Goal: Task Accomplishment & Management: Use online tool/utility

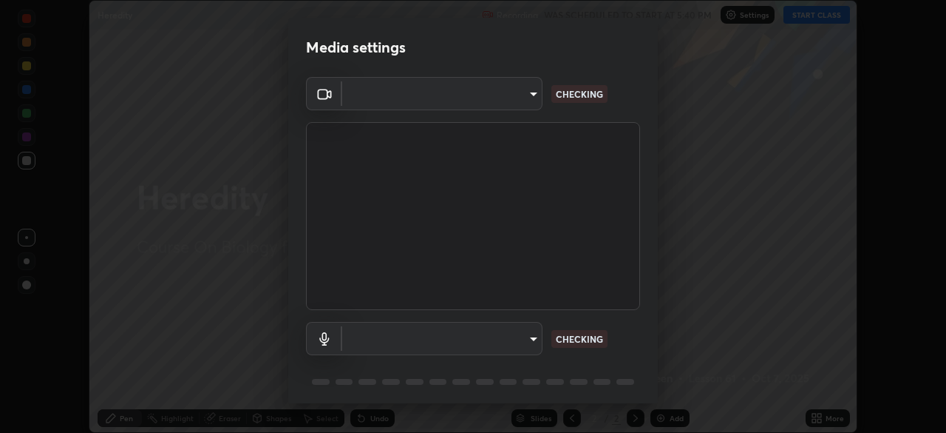
scroll to position [52, 0]
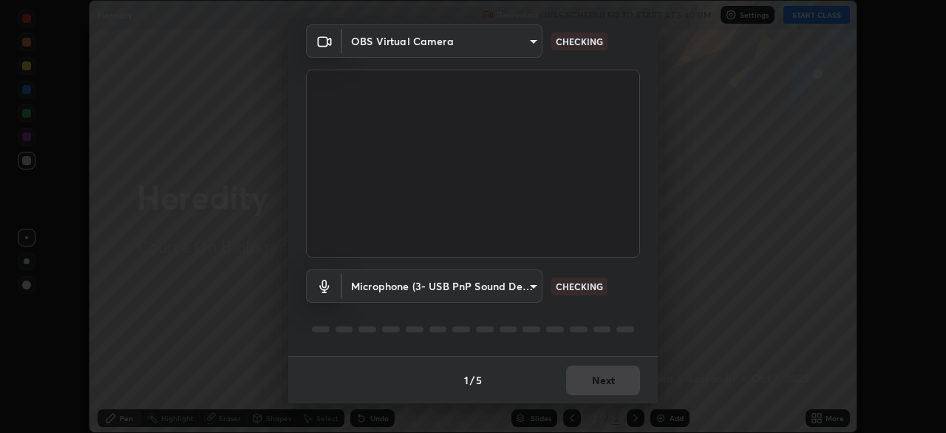
type input "5402053dac797fbd6203b9055fefd71c8703e877445e1219393e3e645ba4b0f2"
click at [384, 283] on body "Erase all Heredity Recording WAS SCHEDULED TO START AT 5:40 PM Settings START C…" at bounding box center [473, 216] width 946 height 433
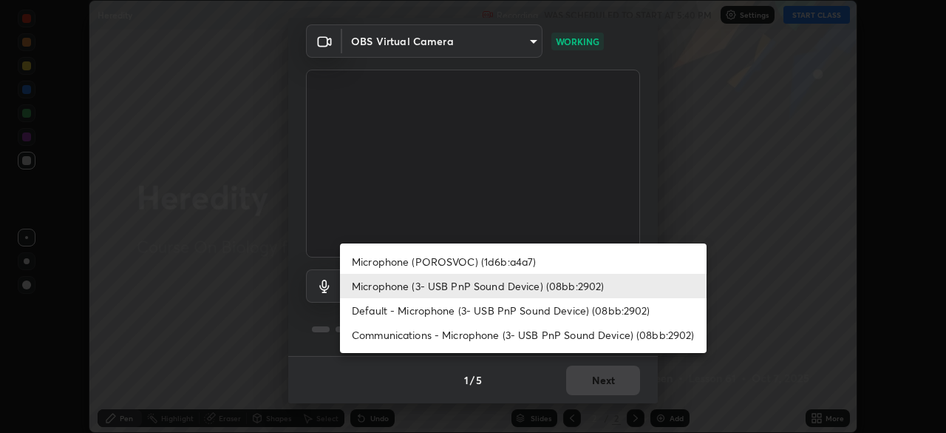
click at [382, 262] on li "Microphone (POROSVOC) (1d6b:a4a7)" at bounding box center [523, 261] width 367 height 24
type input "58e30863a1a06e434524506800ed545cfc1b42f17f55073e6d07e7442c164023"
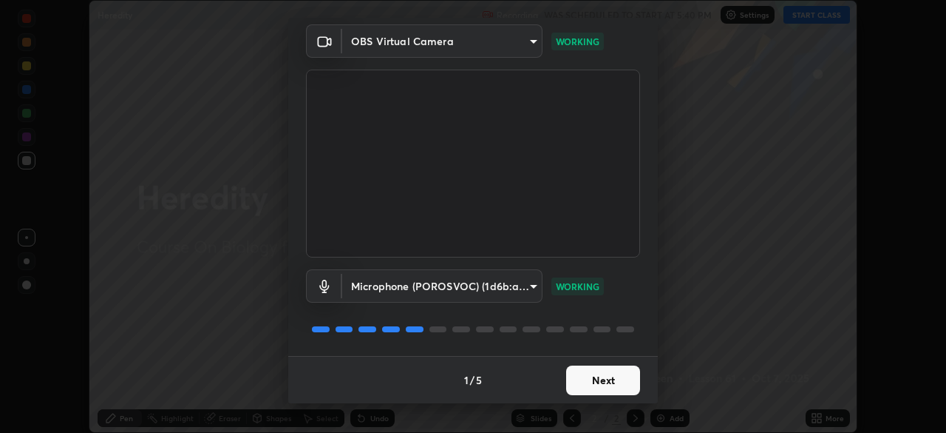
click at [600, 378] on button "Next" at bounding box center [603, 380] width 74 height 30
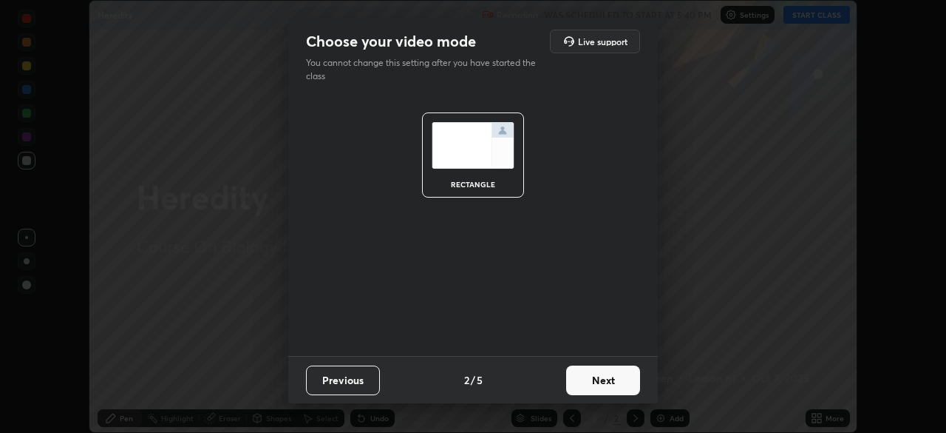
scroll to position [0, 0]
click at [600, 384] on button "Next" at bounding box center [603, 380] width 74 height 30
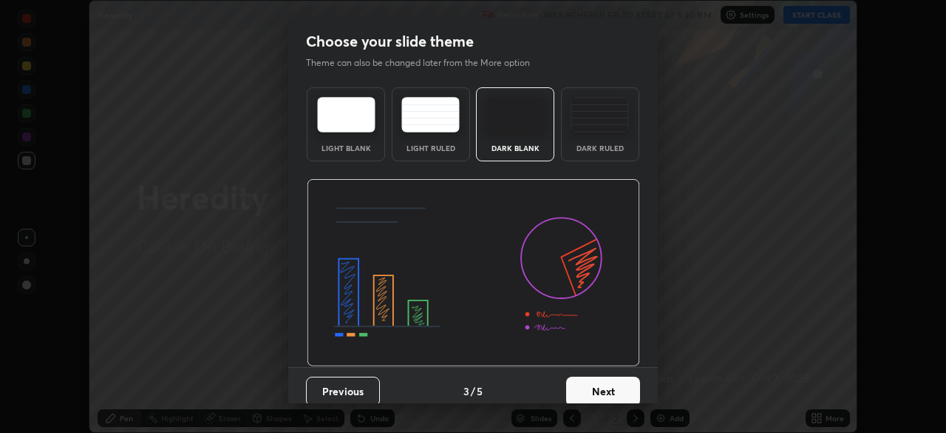
click at [594, 384] on button "Next" at bounding box center [603, 391] width 74 height 30
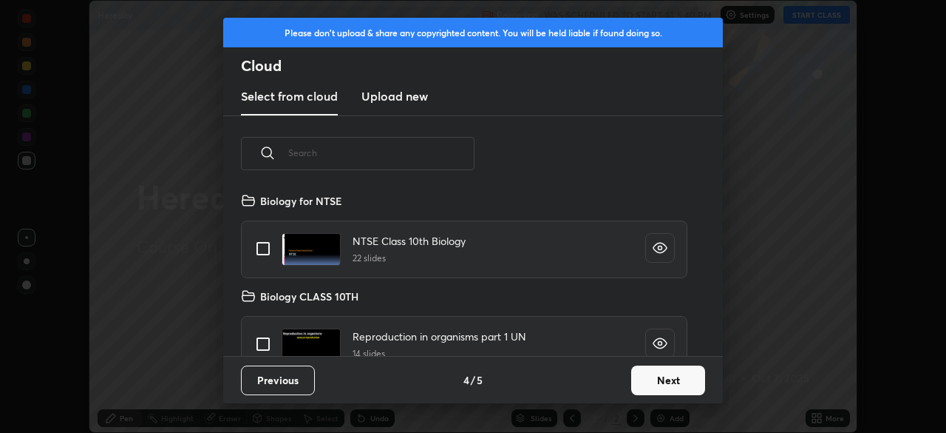
scroll to position [164, 475]
click at [642, 377] on button "Next" at bounding box center [668, 380] width 74 height 30
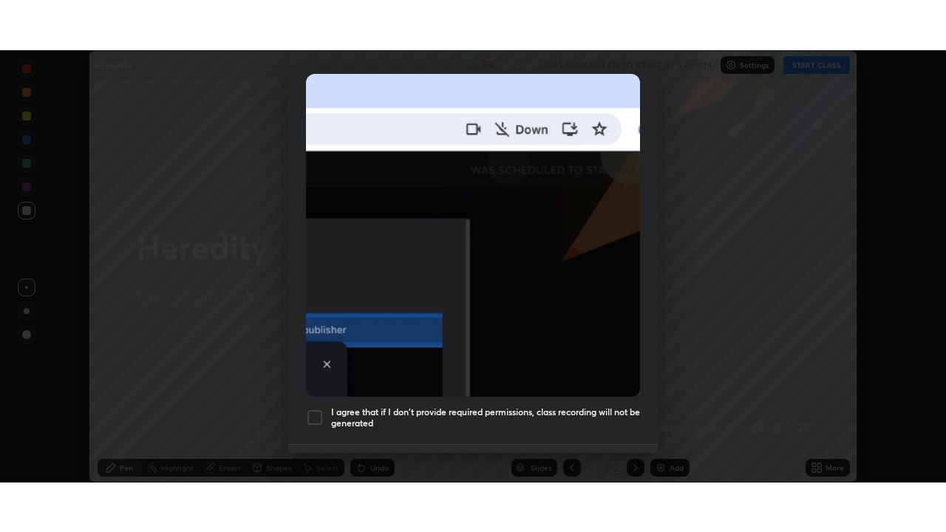
scroll to position [354, 0]
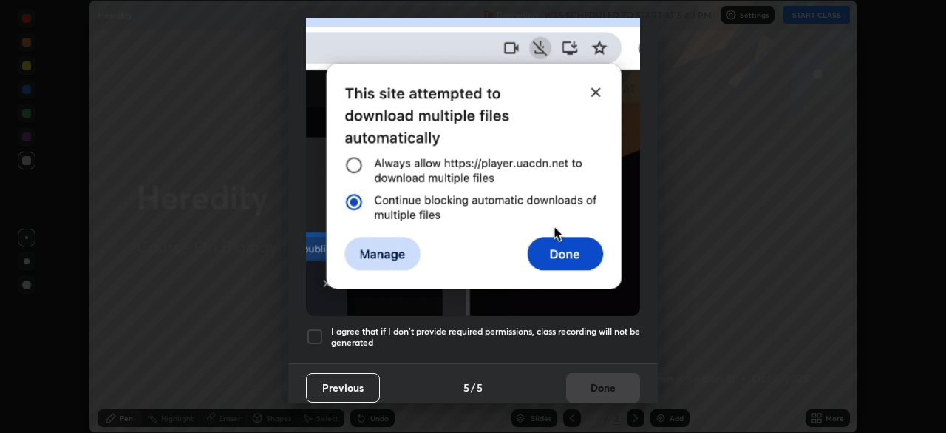
click at [452, 337] on h5 "I agree that if I don't provide required permissions, class recording will not …" at bounding box center [485, 336] width 309 height 23
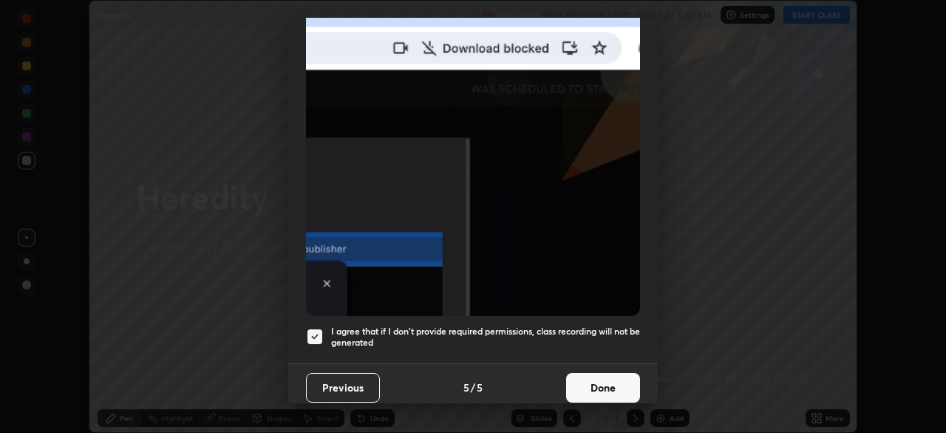
click at [606, 383] on button "Done" at bounding box center [603, 388] width 74 height 30
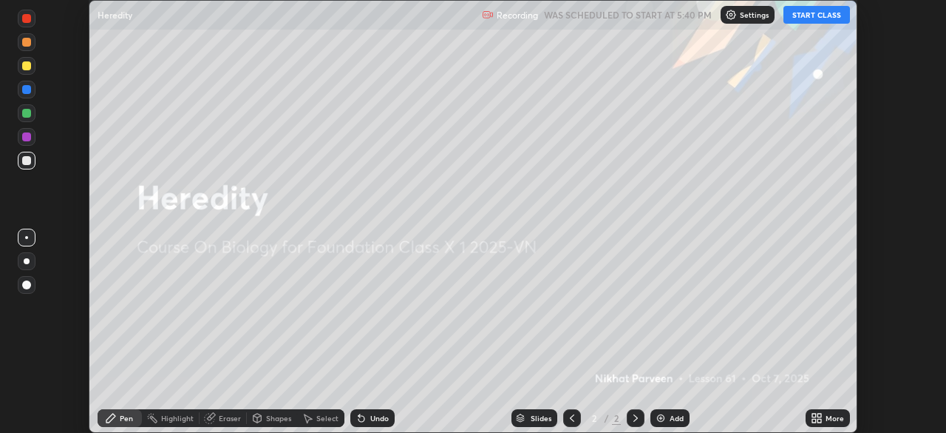
click at [804, 16] on button "START CLASS" at bounding box center [817, 15] width 67 height 18
click at [821, 420] on icon at bounding box center [820, 420] width 4 height 4
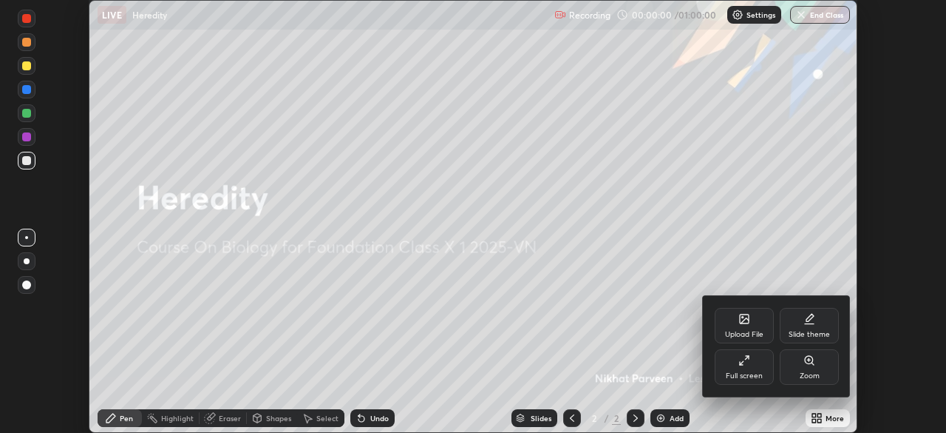
click at [744, 381] on div "Full screen" at bounding box center [744, 366] width 59 height 35
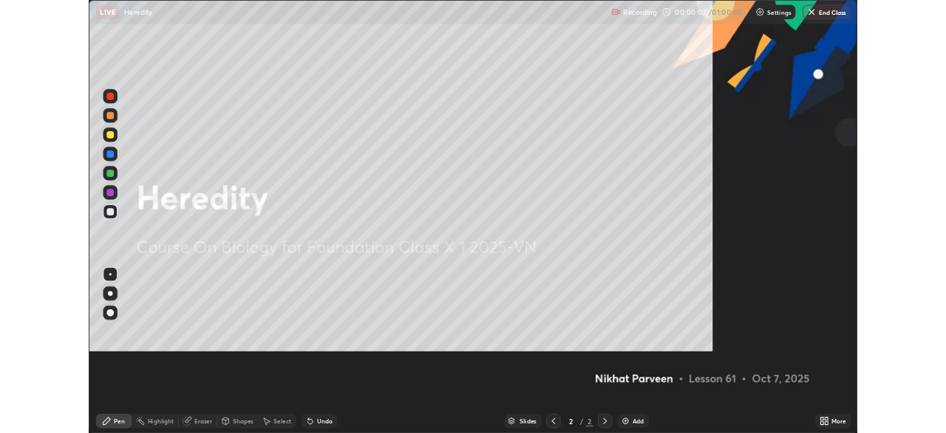
scroll to position [532, 946]
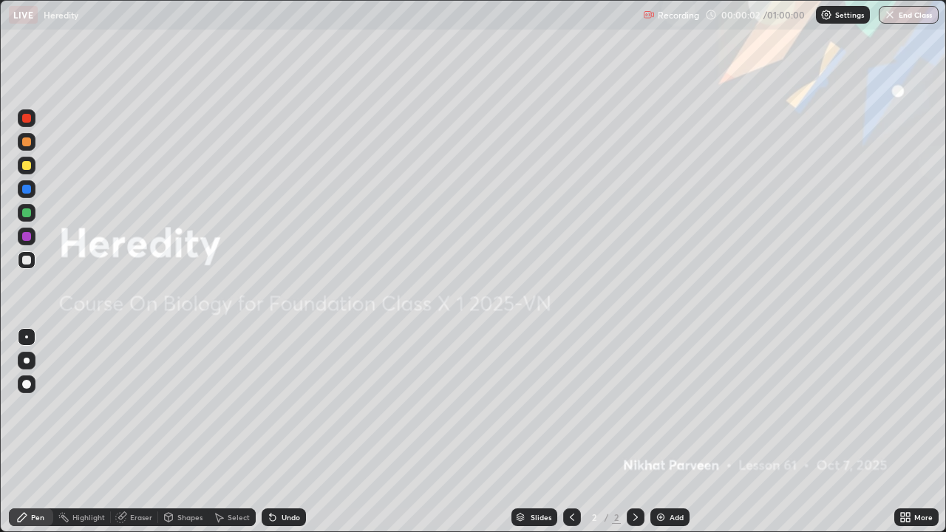
click at [670, 432] on div "Add" at bounding box center [677, 517] width 14 height 7
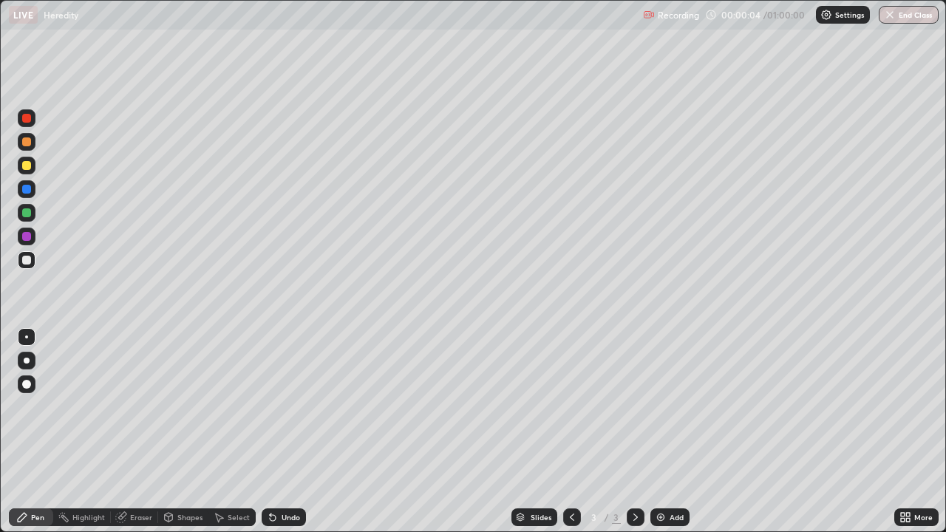
click at [27, 362] on div at bounding box center [27, 361] width 6 height 6
click at [30, 235] on div at bounding box center [26, 236] width 9 height 9
click at [27, 121] on div at bounding box center [26, 118] width 9 height 9
click at [28, 261] on div at bounding box center [26, 260] width 9 height 9
click at [27, 120] on div at bounding box center [26, 118] width 9 height 9
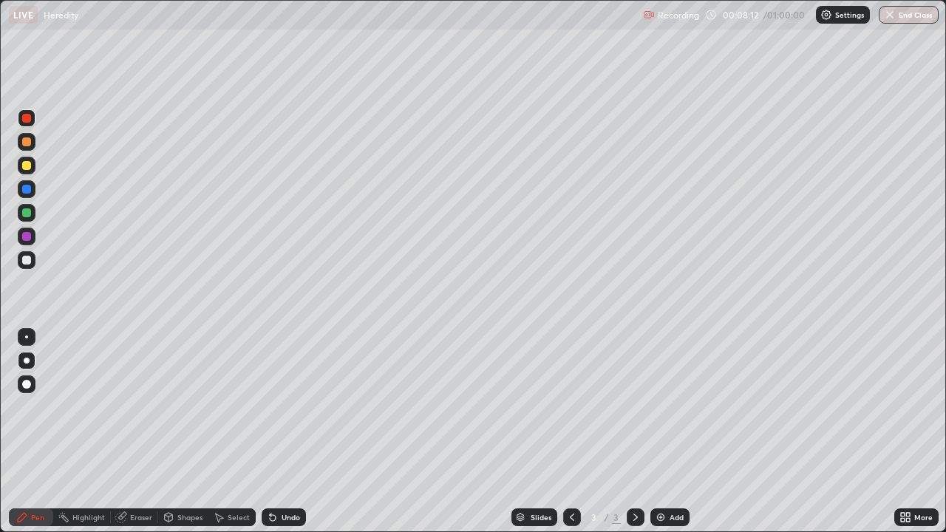
click at [29, 261] on div at bounding box center [26, 260] width 9 height 9
click at [27, 337] on div at bounding box center [26, 337] width 3 height 3
click at [24, 125] on div at bounding box center [27, 118] width 18 height 18
click at [25, 263] on div at bounding box center [26, 260] width 9 height 9
click at [34, 120] on div at bounding box center [27, 118] width 18 height 18
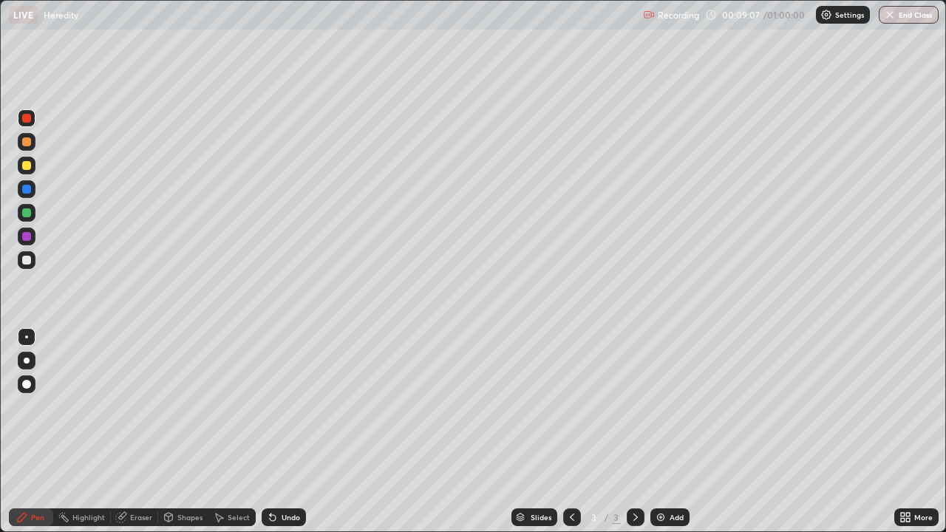
click at [29, 262] on div at bounding box center [26, 260] width 9 height 9
click at [32, 123] on div at bounding box center [27, 118] width 18 height 18
click at [29, 262] on div at bounding box center [26, 260] width 9 height 9
click at [28, 121] on div at bounding box center [26, 118] width 9 height 9
click at [665, 432] on img at bounding box center [661, 518] width 12 height 12
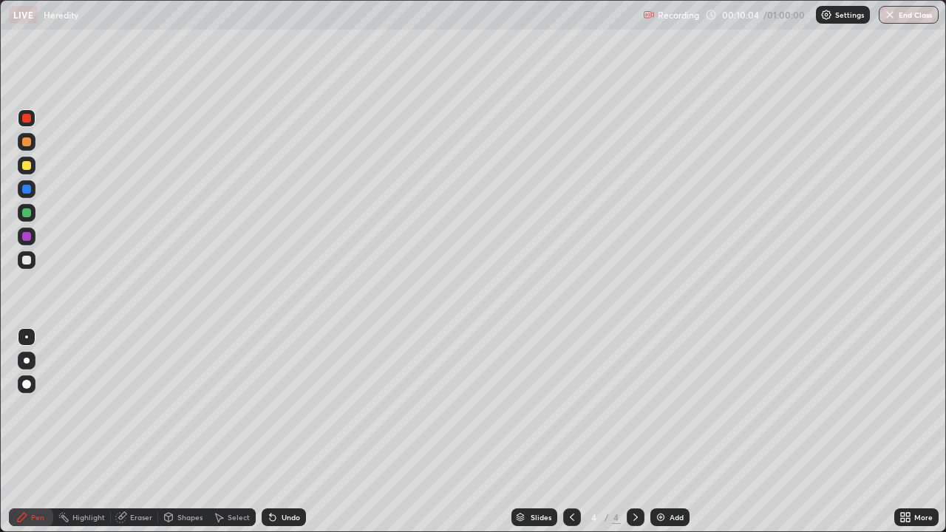
click at [564, 432] on div at bounding box center [572, 518] width 18 height 18
click at [633, 432] on icon at bounding box center [636, 518] width 12 height 12
click at [27, 361] on div at bounding box center [27, 361] width 6 height 6
click at [33, 166] on div at bounding box center [27, 166] width 18 height 18
click at [27, 337] on div at bounding box center [26, 337] width 3 height 3
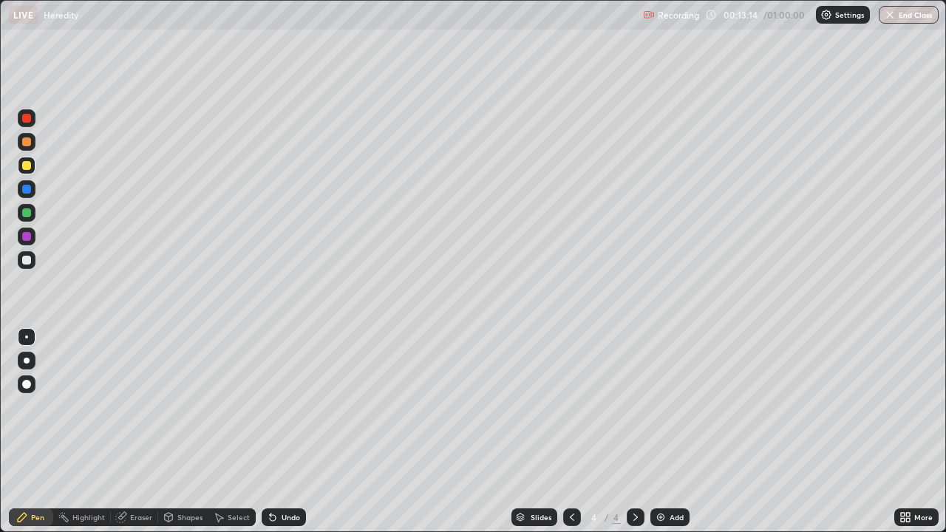
click at [27, 118] on div at bounding box center [26, 118] width 9 height 9
click at [25, 353] on div at bounding box center [27, 361] width 18 height 18
click at [138, 432] on div "Eraser" at bounding box center [141, 517] width 22 height 7
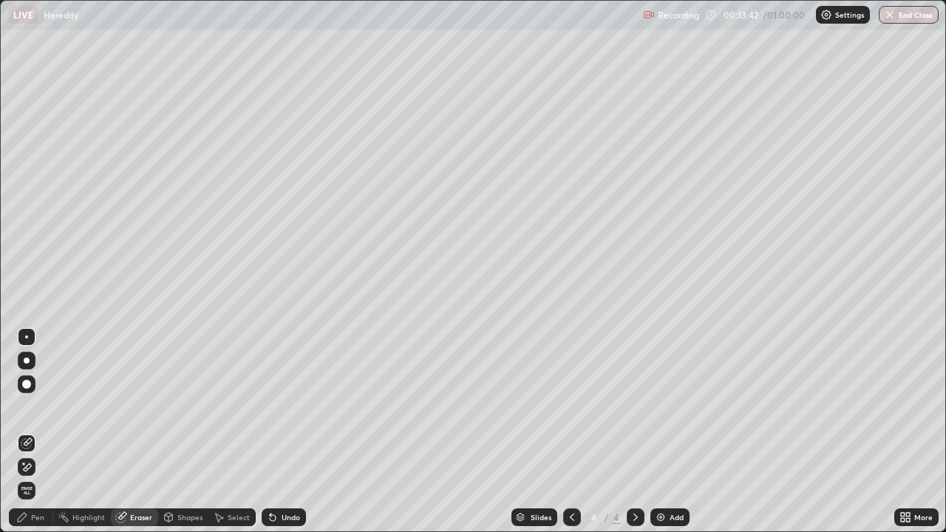
click at [41, 432] on div "Pen" at bounding box center [37, 517] width 13 height 7
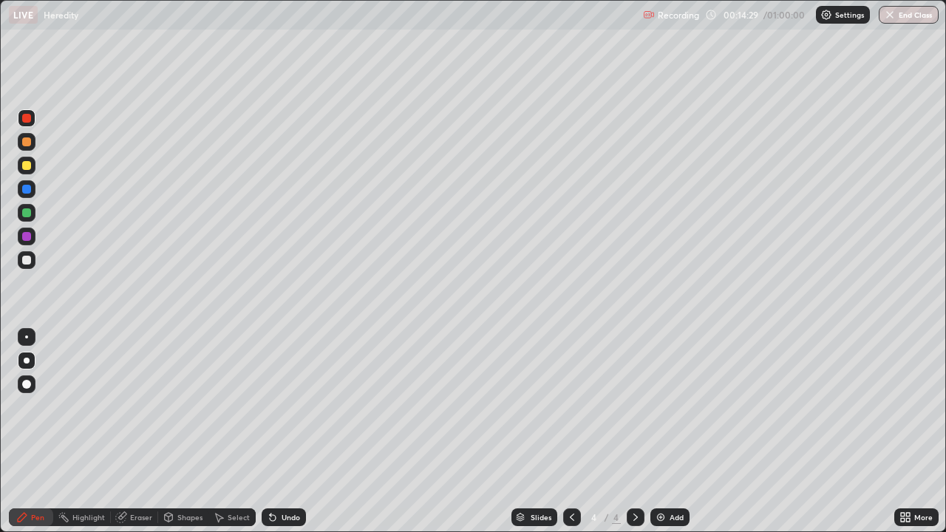
click at [29, 237] on div at bounding box center [26, 236] width 9 height 9
click at [27, 338] on div at bounding box center [26, 337] width 3 height 3
click at [284, 432] on div "Undo" at bounding box center [291, 517] width 18 height 7
click at [277, 432] on div "Undo" at bounding box center [284, 518] width 44 height 18
click at [26, 169] on div at bounding box center [26, 165] width 9 height 9
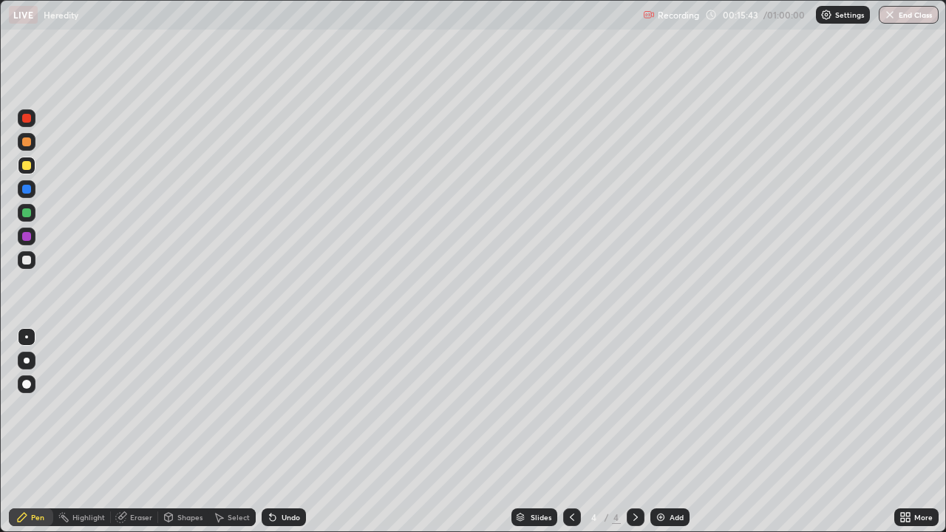
click at [27, 261] on div at bounding box center [26, 260] width 9 height 9
click at [27, 213] on div at bounding box center [26, 212] width 9 height 9
click at [664, 432] on img at bounding box center [661, 518] width 12 height 12
click at [32, 363] on div at bounding box center [27, 361] width 18 height 18
click at [31, 268] on div at bounding box center [27, 260] width 18 height 18
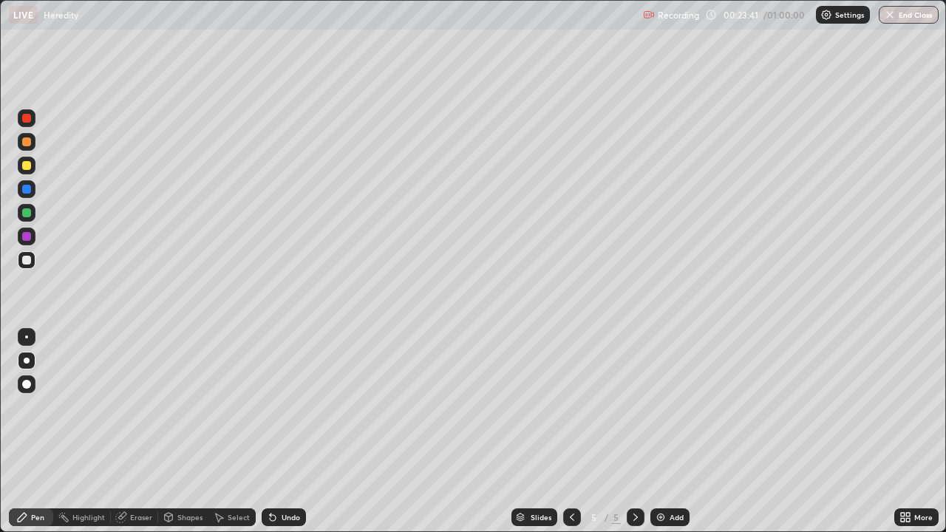
click at [27, 337] on div at bounding box center [26, 337] width 3 height 3
click at [285, 432] on div "Undo" at bounding box center [291, 517] width 18 height 7
click at [282, 432] on div "Undo" at bounding box center [284, 518] width 44 height 18
click at [279, 432] on div "Undo" at bounding box center [284, 518] width 44 height 18
click at [288, 432] on div "Undo" at bounding box center [291, 517] width 18 height 7
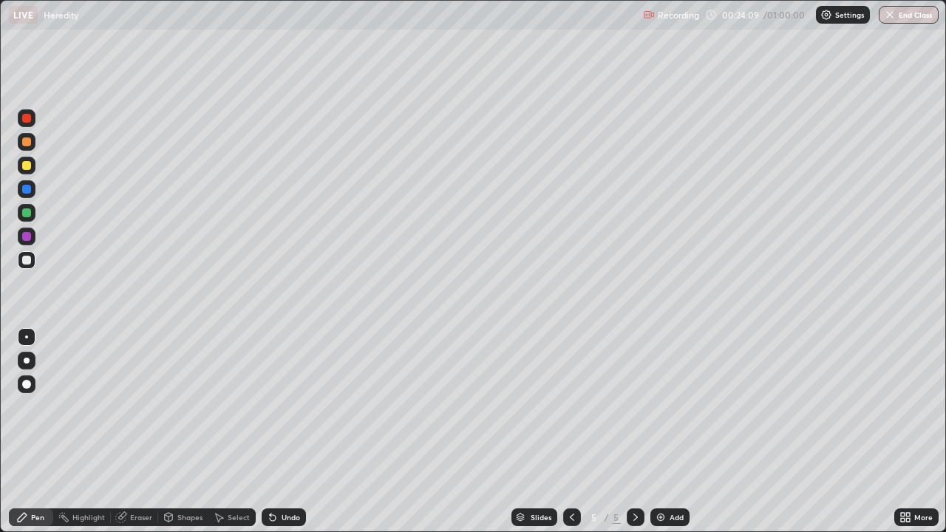
click at [289, 432] on div "Undo" at bounding box center [291, 517] width 18 height 7
click at [665, 432] on img at bounding box center [661, 518] width 12 height 12
click at [28, 363] on div at bounding box center [27, 361] width 18 height 18
click at [28, 118] on div at bounding box center [26, 118] width 9 height 9
click at [30, 260] on div at bounding box center [26, 260] width 9 height 9
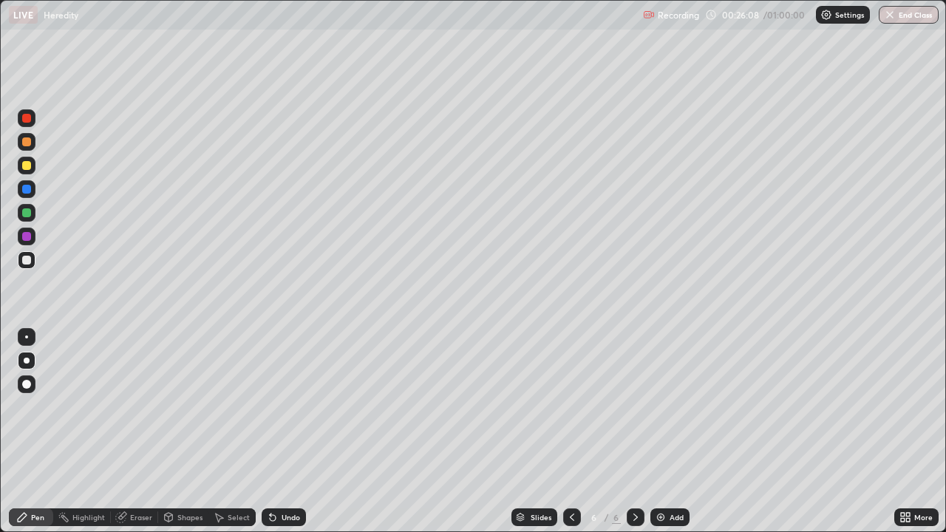
click at [279, 432] on div "Undo" at bounding box center [284, 518] width 44 height 18
click at [27, 337] on div at bounding box center [26, 337] width 3 height 3
click at [32, 220] on div at bounding box center [27, 213] width 18 height 18
click at [23, 260] on div at bounding box center [26, 260] width 9 height 9
click at [26, 236] on div at bounding box center [26, 236] width 9 height 9
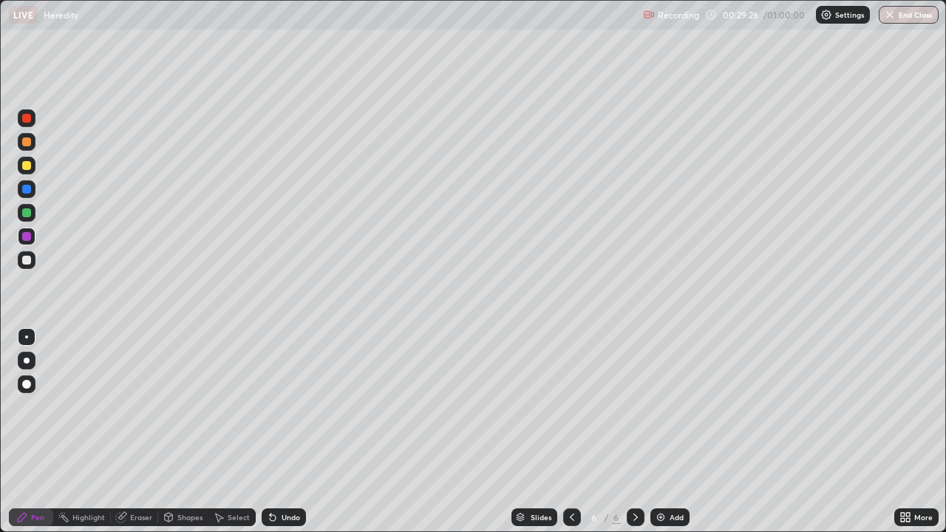
click at [291, 432] on div "Undo" at bounding box center [291, 517] width 18 height 7
click at [284, 432] on div "Undo" at bounding box center [291, 517] width 18 height 7
click at [283, 432] on div "Undo" at bounding box center [291, 517] width 18 height 7
click at [282, 432] on div "Undo" at bounding box center [291, 517] width 18 height 7
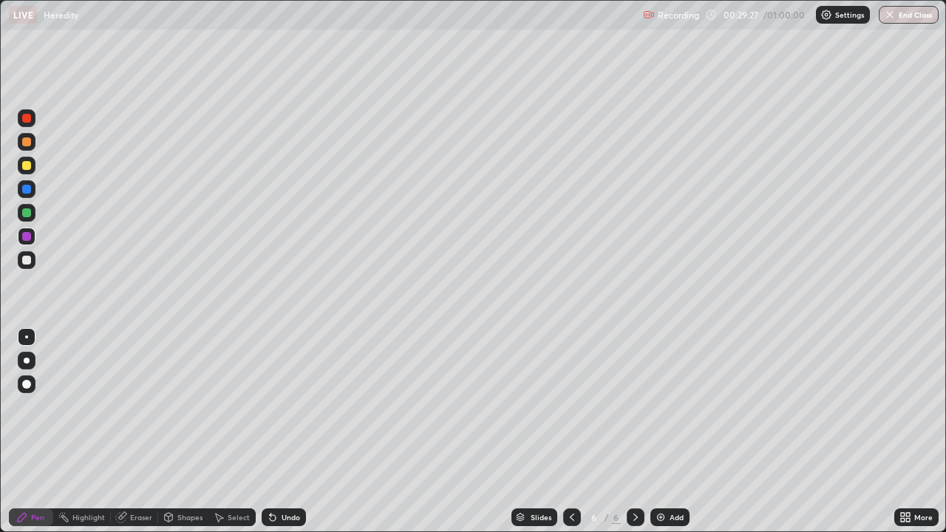
click at [279, 432] on div "Undo" at bounding box center [284, 518] width 44 height 18
click at [282, 432] on div "Undo" at bounding box center [284, 518] width 44 height 18
click at [285, 432] on div "Undo" at bounding box center [291, 517] width 18 height 7
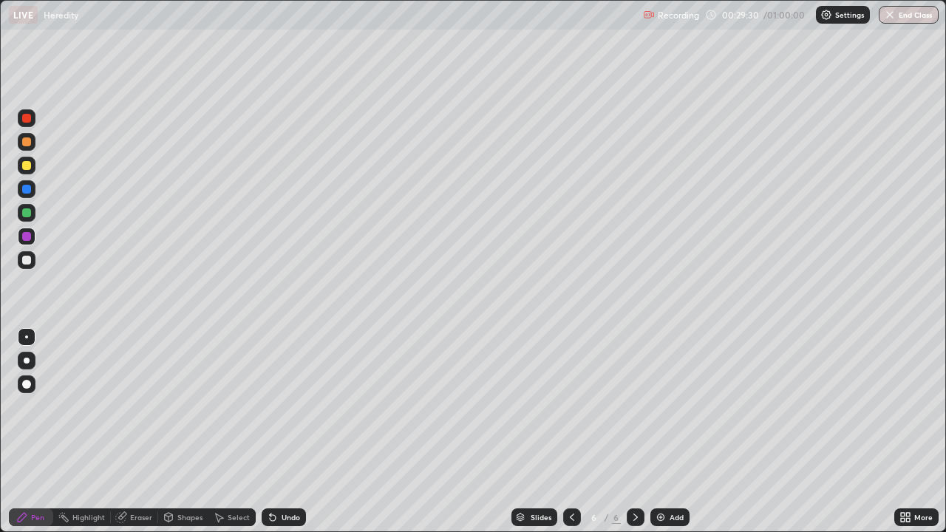
click at [282, 432] on div "Undo" at bounding box center [291, 517] width 18 height 7
click at [393, 432] on div "Slides 6 / 6 Add" at bounding box center [600, 518] width 589 height 30
click at [282, 432] on div "Undo" at bounding box center [291, 517] width 18 height 7
click at [270, 432] on icon at bounding box center [270, 514] width 1 height 1
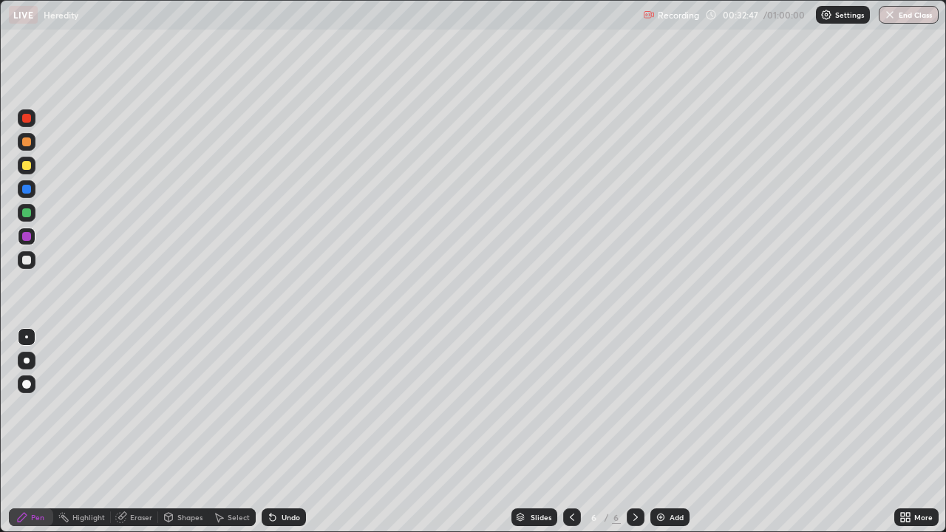
click at [277, 432] on div "Undo" at bounding box center [284, 518] width 44 height 18
click at [282, 432] on div "Undo" at bounding box center [284, 518] width 44 height 18
click at [282, 432] on div "Undo" at bounding box center [291, 517] width 18 height 7
click at [282, 432] on div "Undo" at bounding box center [284, 518] width 44 height 18
click at [282, 432] on div "Undo" at bounding box center [291, 517] width 18 height 7
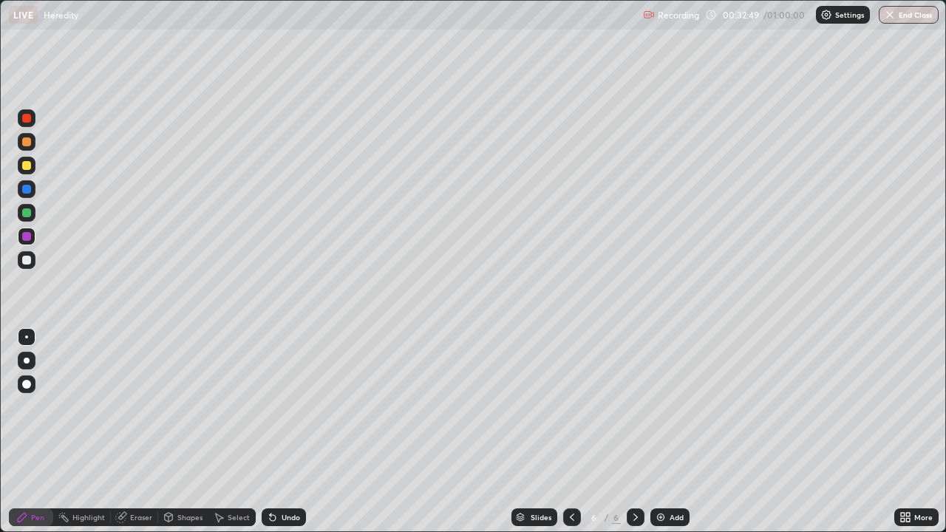
click at [282, 432] on div "Undo" at bounding box center [291, 517] width 18 height 7
click at [28, 120] on div at bounding box center [26, 118] width 9 height 9
click at [27, 257] on div at bounding box center [26, 260] width 9 height 9
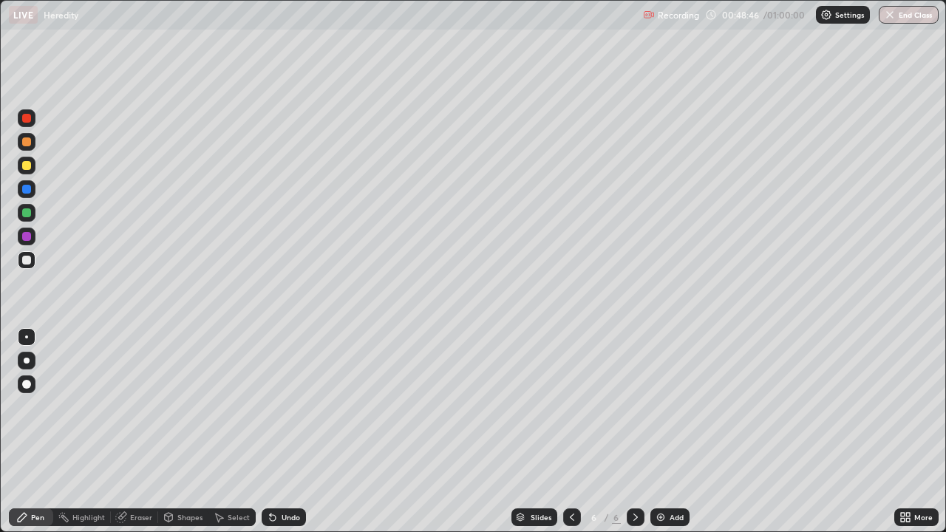
click at [636, 432] on icon at bounding box center [636, 518] width 12 height 12
click at [662, 432] on img at bounding box center [661, 518] width 12 height 12
click at [191, 432] on div "Shapes" at bounding box center [189, 517] width 25 height 7
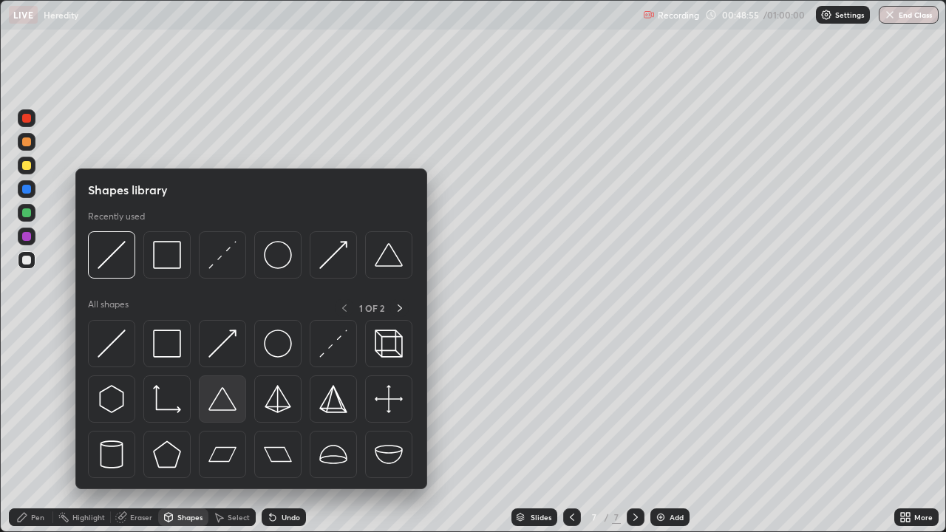
click at [221, 414] on div at bounding box center [222, 399] width 47 height 47
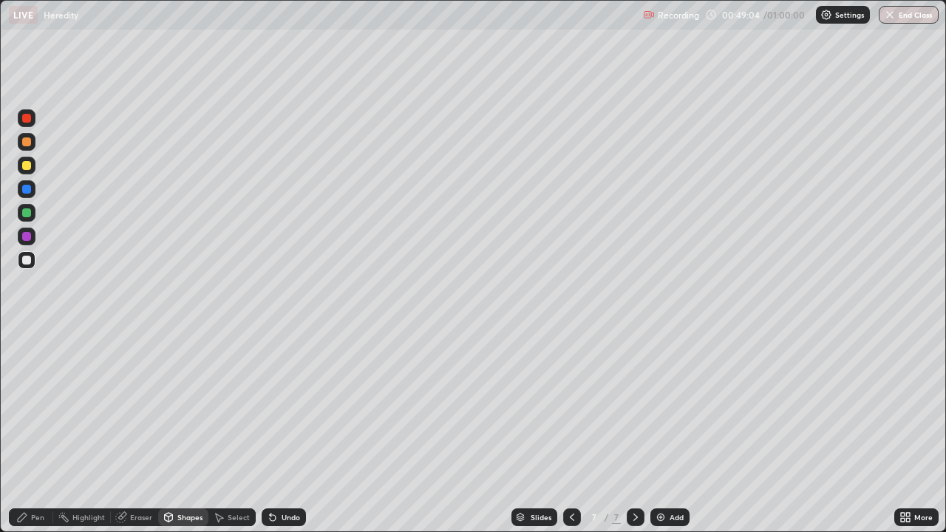
click at [190, 432] on div "Shapes" at bounding box center [189, 517] width 25 height 7
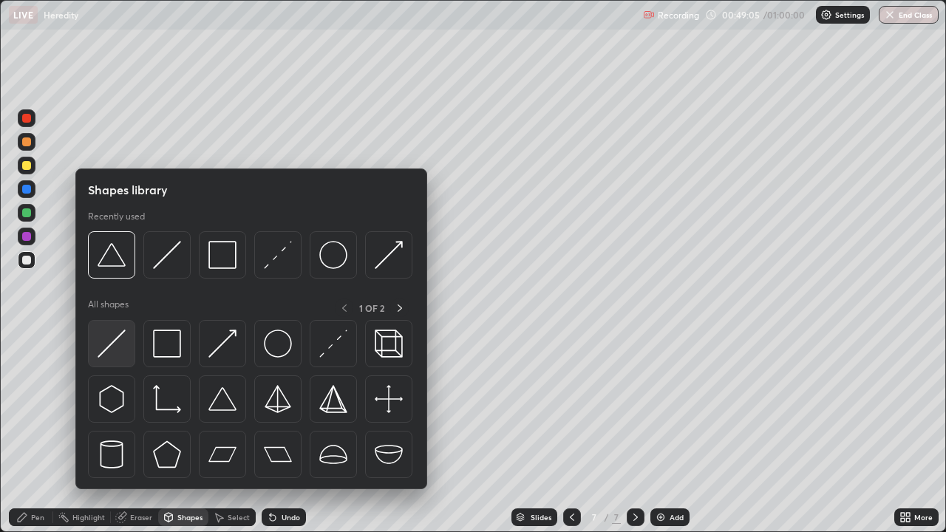
click at [125, 351] on img at bounding box center [112, 344] width 28 height 28
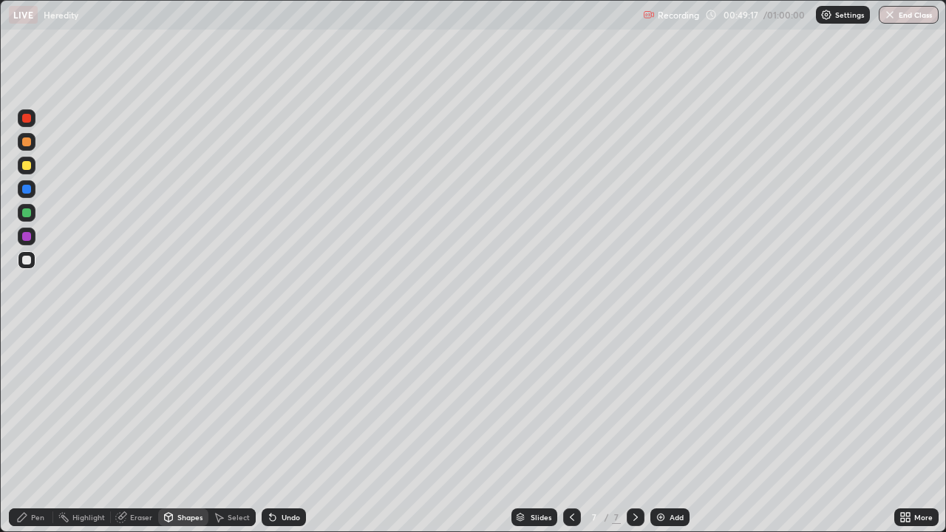
click at [43, 432] on div "Pen" at bounding box center [37, 517] width 13 height 7
click at [33, 242] on div at bounding box center [27, 237] width 18 height 18
click at [27, 258] on div at bounding box center [26, 260] width 9 height 9
click at [282, 432] on div "Undo" at bounding box center [291, 517] width 18 height 7
click at [665, 432] on img at bounding box center [661, 518] width 12 height 12
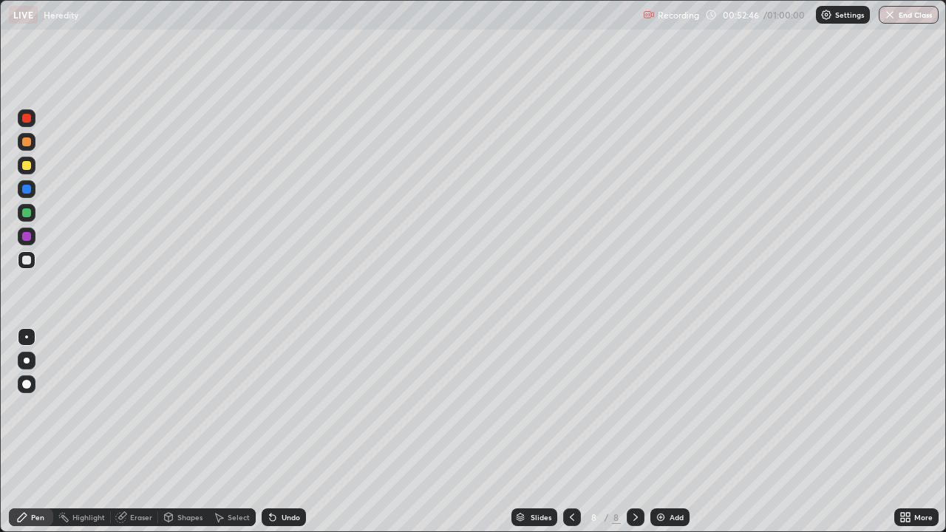
click at [572, 432] on icon at bounding box center [572, 518] width 12 height 12
click at [908, 432] on icon at bounding box center [908, 520] width 4 height 4
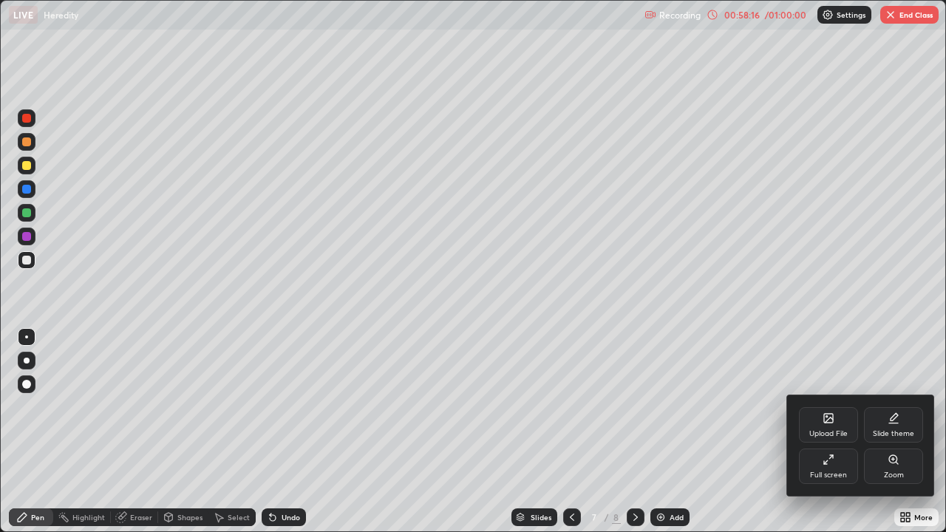
click at [829, 432] on div "Full screen" at bounding box center [828, 475] width 37 height 7
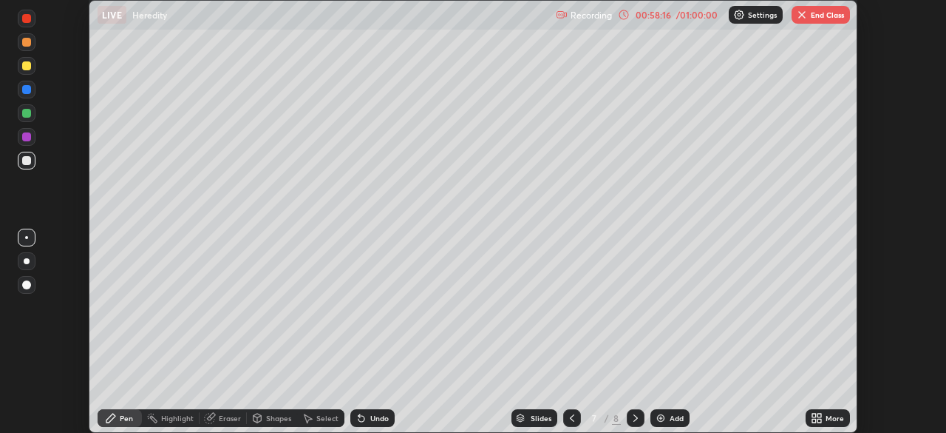
scroll to position [73501, 72987]
click at [814, 7] on button "End Class" at bounding box center [821, 15] width 58 height 18
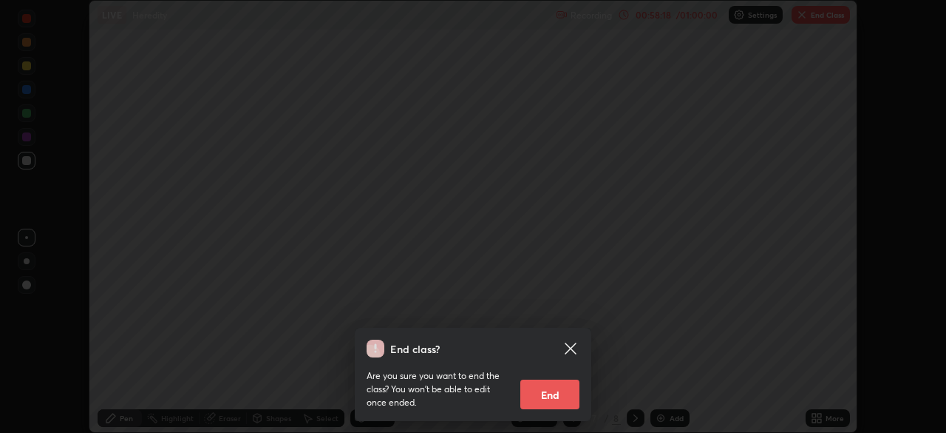
click at [549, 390] on button "End" at bounding box center [549, 394] width 59 height 30
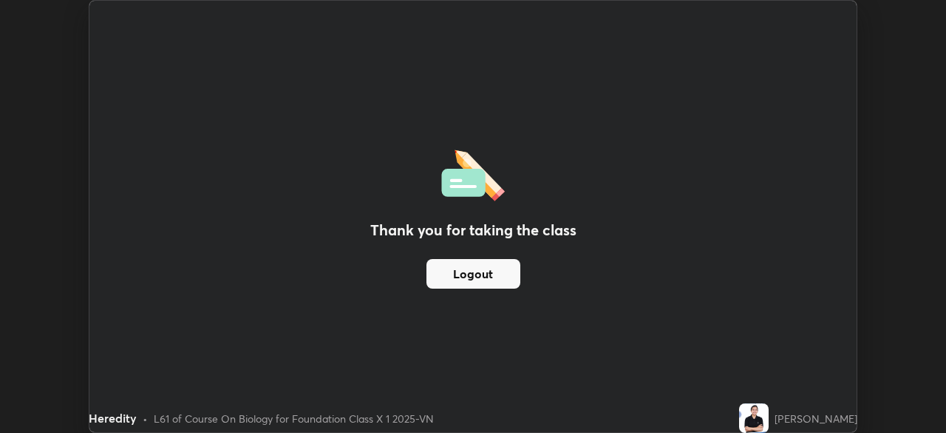
click at [477, 277] on button "Logout" at bounding box center [474, 274] width 94 height 30
